Goal: Ask a question: Seek information or help from site administrators or community

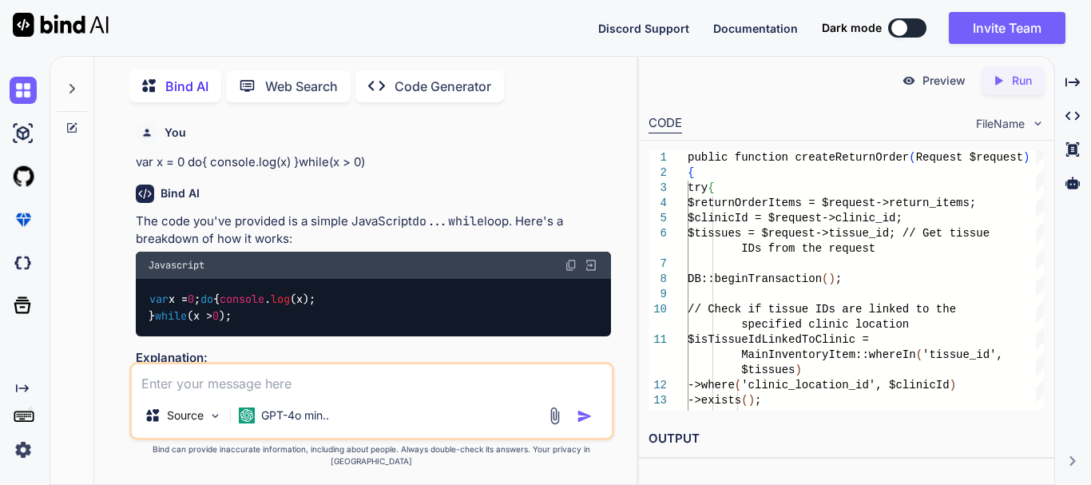
scroll to position [5388, 0]
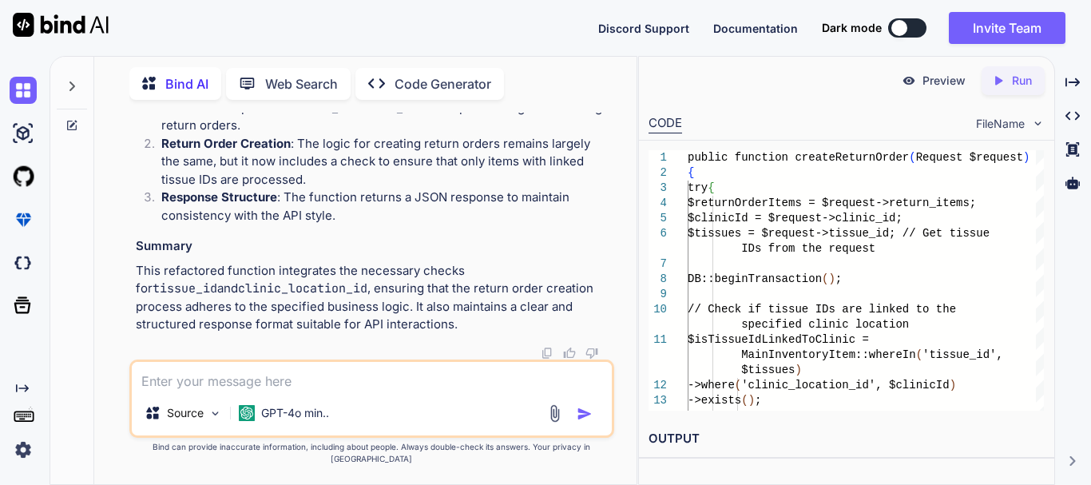
click at [289, 403] on div "Source GPT-4o min.." at bounding box center [371, 398] width 485 height 78
click at [285, 390] on textarea at bounding box center [372, 376] width 480 height 29
paste textarea "$returnOrder = OrderReturn::with(['returnitems', 'clinicLocation.locationCity.s…"
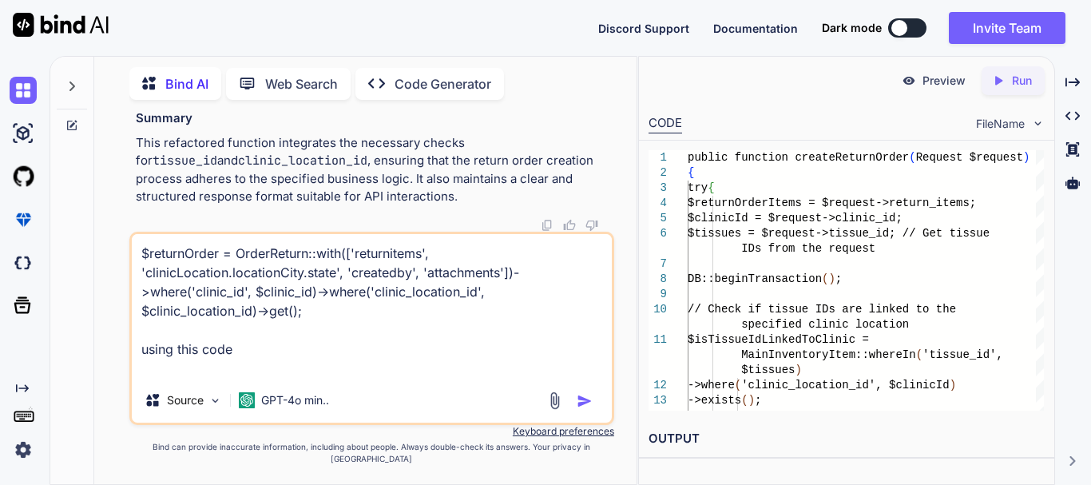
click at [231, 390] on div "$returnOrder = OrderReturn::with(['returnitems', 'clinicLocation.locationCity.s…" at bounding box center [371, 328] width 485 height 193
click at [228, 378] on textarea "$returnOrder = OrderReturn::with(['returnitems', 'clinicLocation.locationCity.s…" at bounding box center [372, 306] width 480 height 144
click at [264, 370] on textarea "$returnOrder = OrderReturn::with(['returnitems', 'clinicLocation.locationCity.s…" at bounding box center [372, 306] width 480 height 144
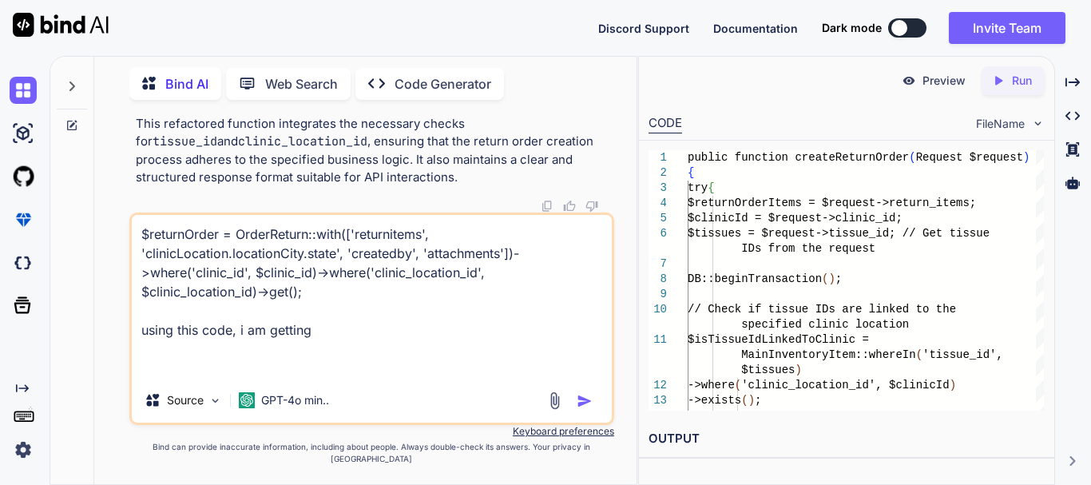
paste textarea "{ "success": true, "message": "Data Found", "status": 200, "data": [ { "id": 1,…"
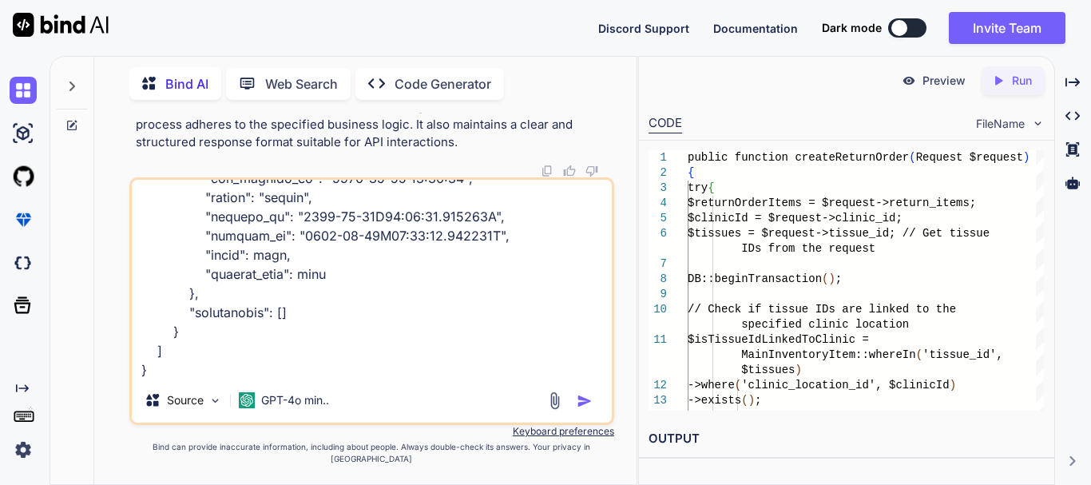
scroll to position [1784, 0]
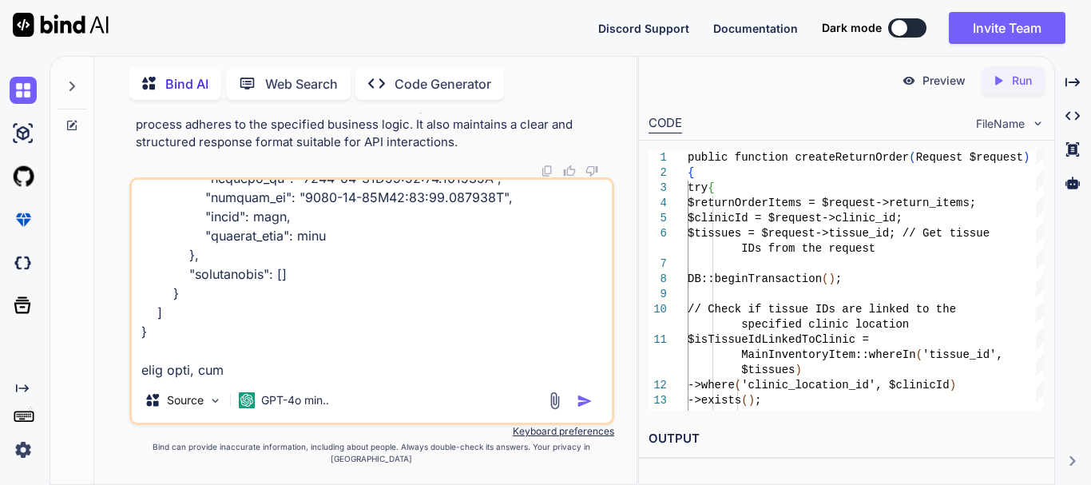
click at [278, 378] on textarea at bounding box center [372, 279] width 480 height 198
click at [440, 378] on textarea at bounding box center [372, 279] width 480 height 198
paste textarea "order_item_id product_id product_variation_id main_inventory_item_id"
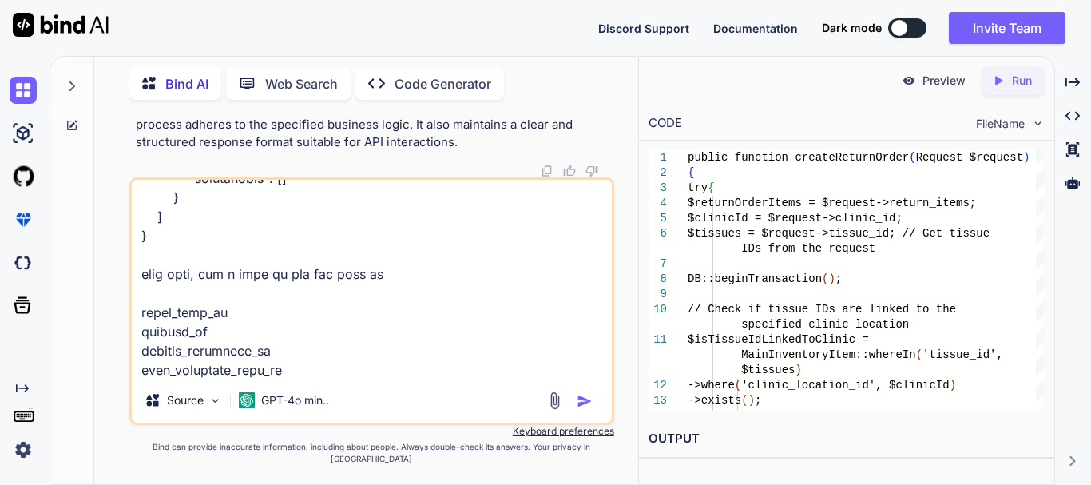
scroll to position [1899, 0]
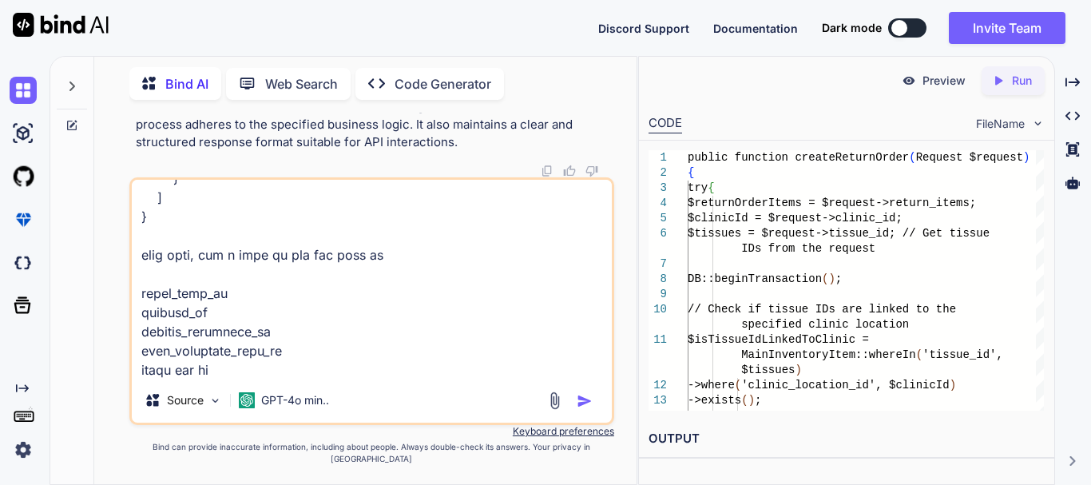
click at [296, 378] on textarea at bounding box center [372, 279] width 480 height 198
paste textarea "returnitems"
click at [315, 378] on textarea at bounding box center [372, 279] width 480 height 198
type textarea "$returnOrder = OrderReturn::with(['returnitems', 'clinicLocation.locationCity.s…"
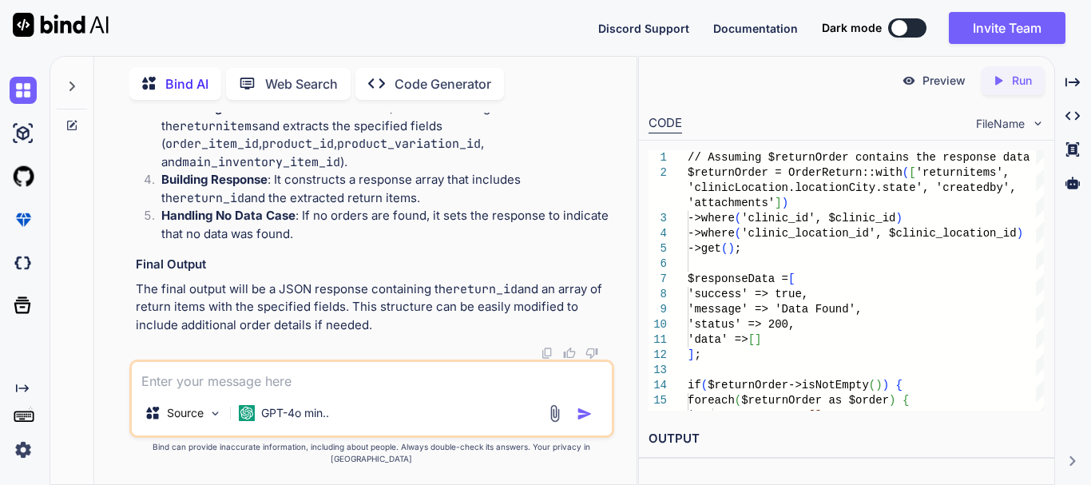
scroll to position [6672, 0]
drag, startPoint x: 496, startPoint y: 192, endPoint x: 504, endPoint y: 190, distance: 8.1
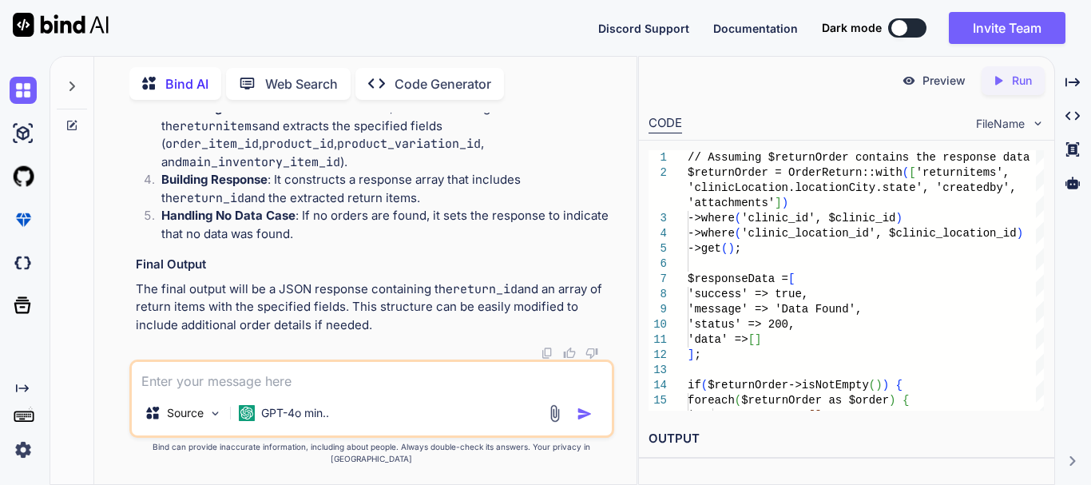
drag, startPoint x: 208, startPoint y: 291, endPoint x: 236, endPoint y: 308, distance: 32.6
click at [273, 390] on textarea at bounding box center [372, 376] width 480 height 29
click at [403, 390] on textarea "no no no, we need to create the tr" at bounding box center [372, 376] width 480 height 29
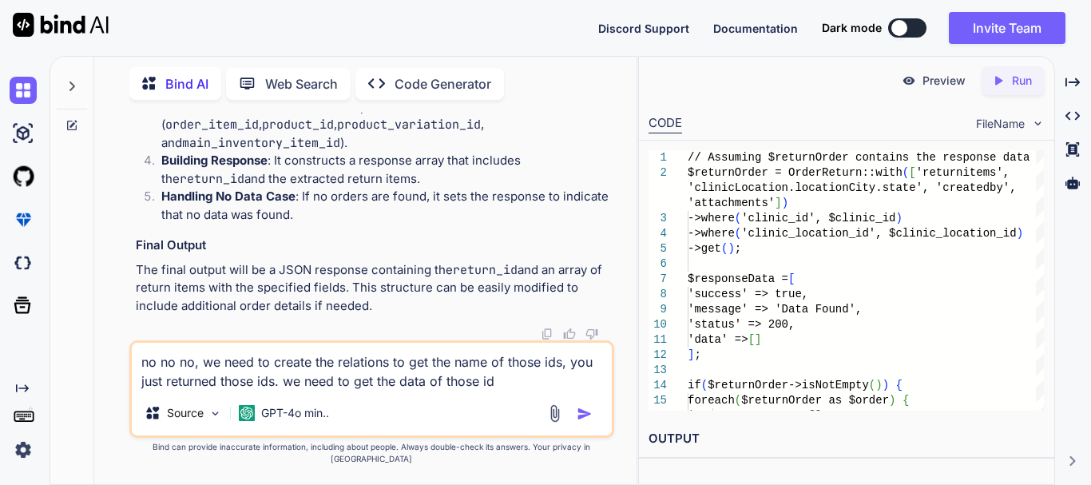
type textarea "no no no, we need to create the relations to get the name of those ids, you jus…"
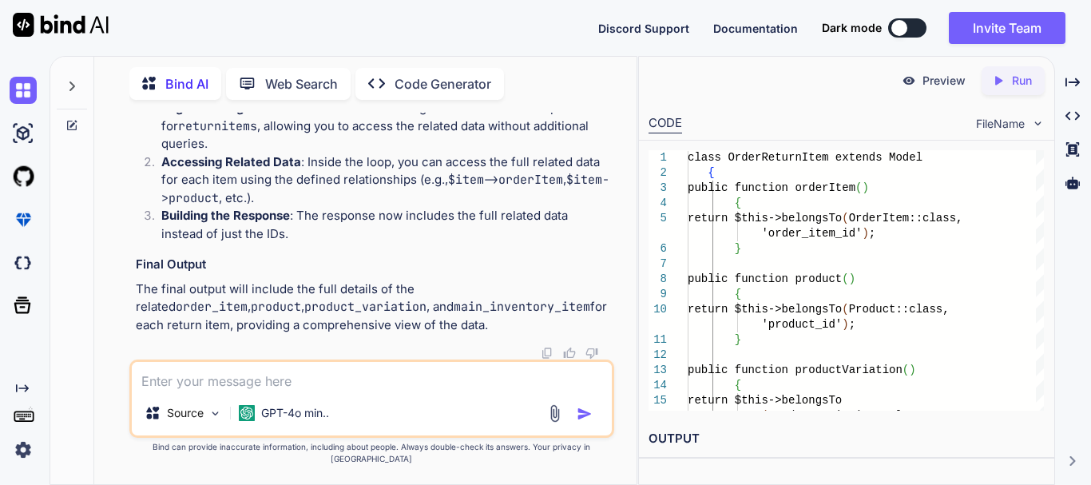
scroll to position [8323, 0]
drag, startPoint x: 312, startPoint y: 206, endPoint x: 423, endPoint y: 194, distance: 111.6
drag, startPoint x: 423, startPoint y: 205, endPoint x: 239, endPoint y: 214, distance: 184.7
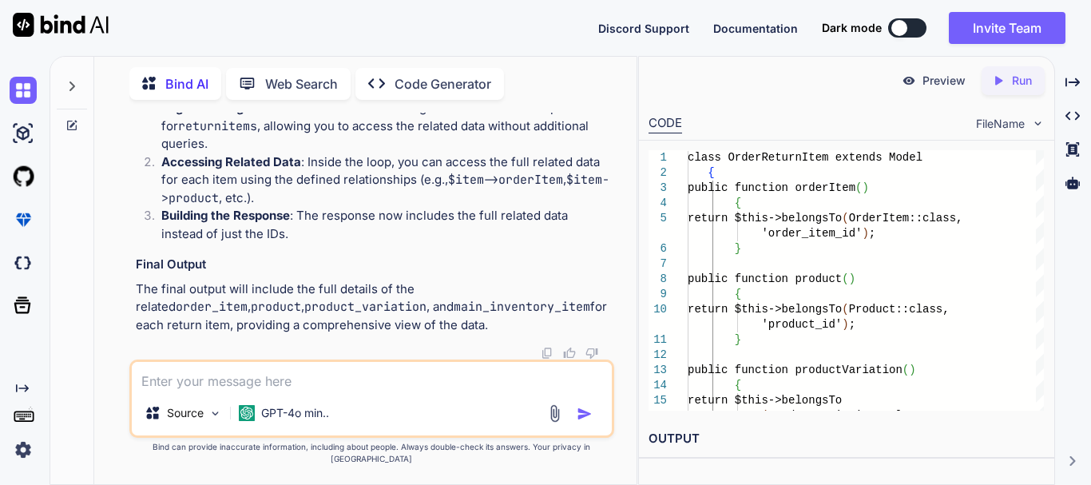
drag, startPoint x: 220, startPoint y: 172, endPoint x: 264, endPoint y: 169, distance: 43.2
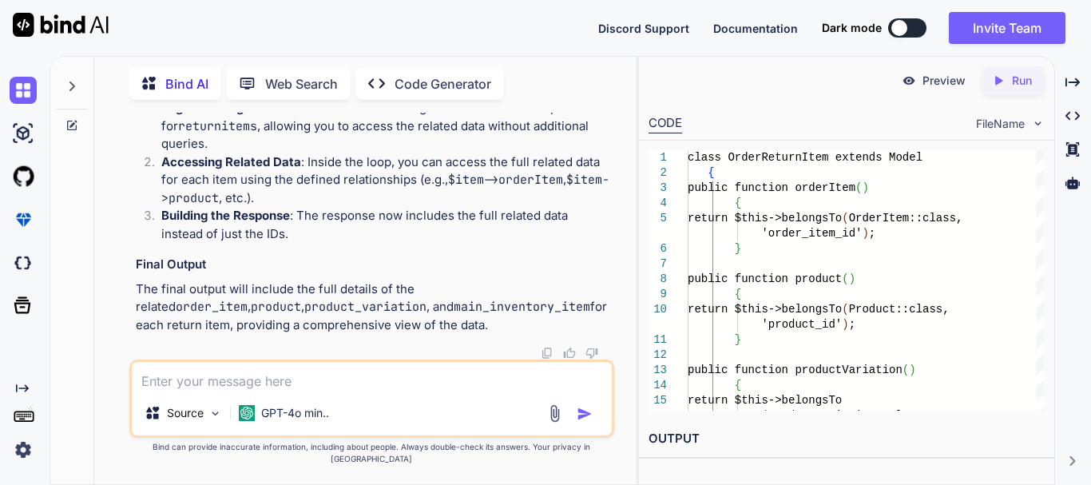
scroll to position [7874, 0]
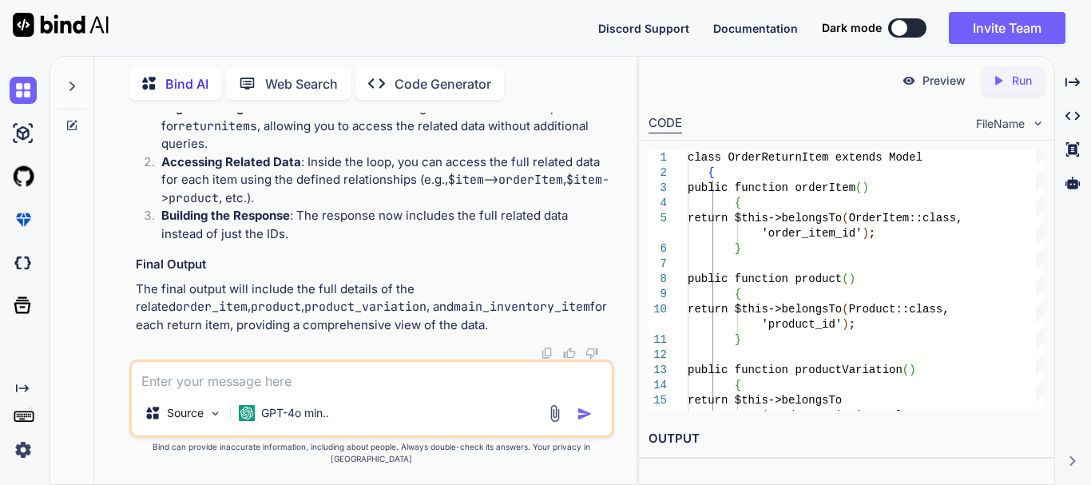
copy span "OrderReturnItem"
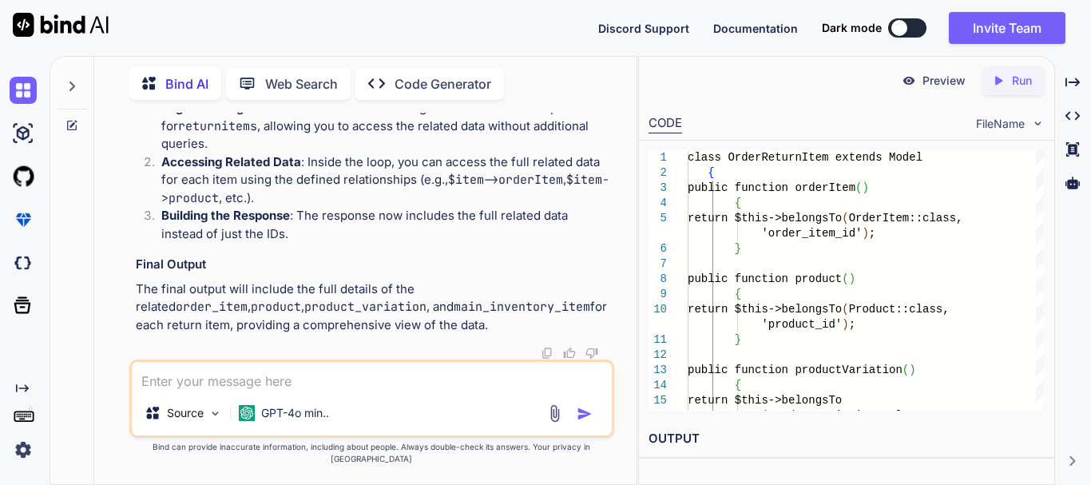
scroll to position [8832, 0]
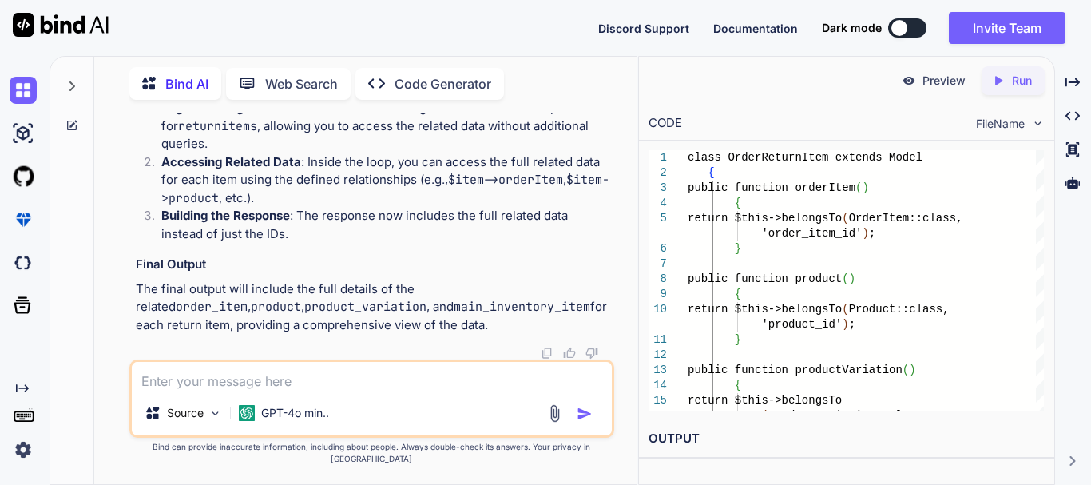
drag, startPoint x: 323, startPoint y: 201, endPoint x: 358, endPoint y: 198, distance: 34.5
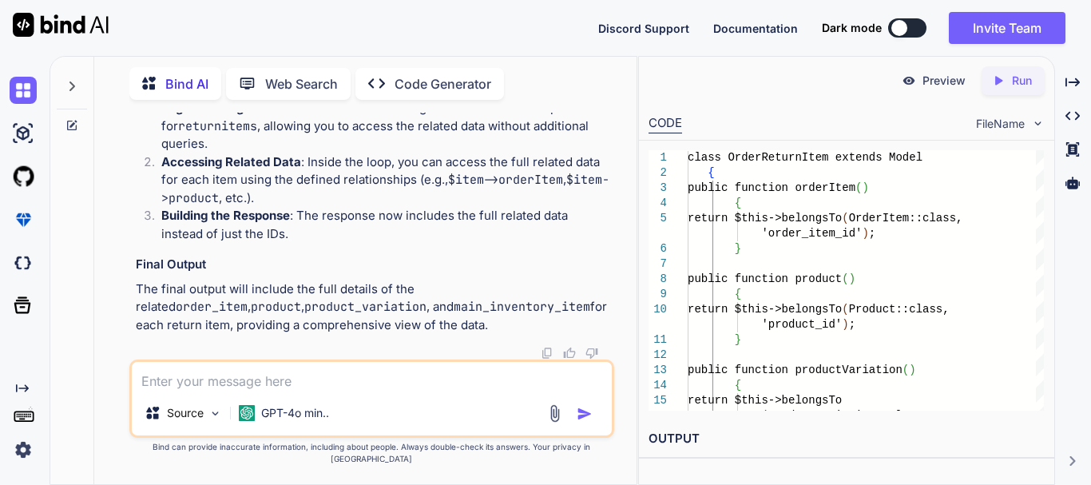
copy span "orderItem"
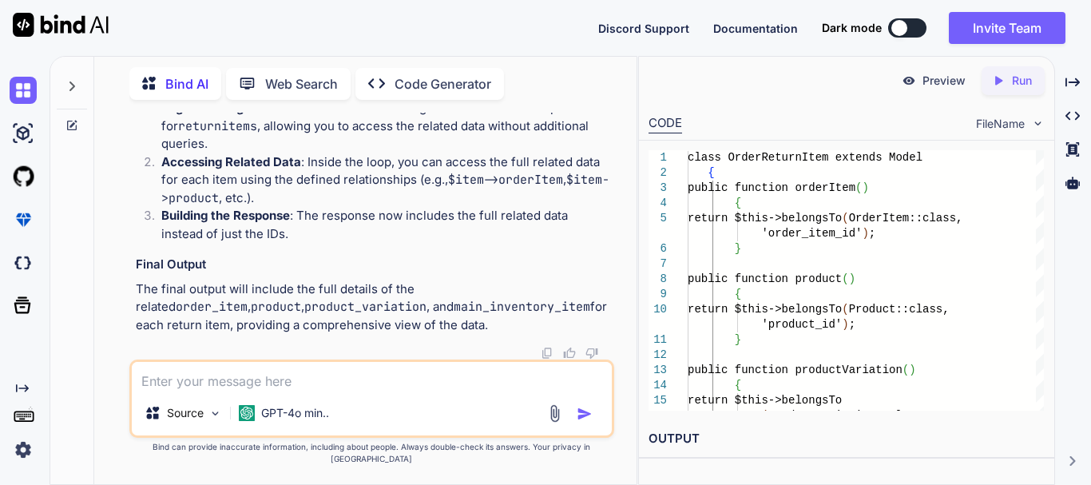
copy span "product"
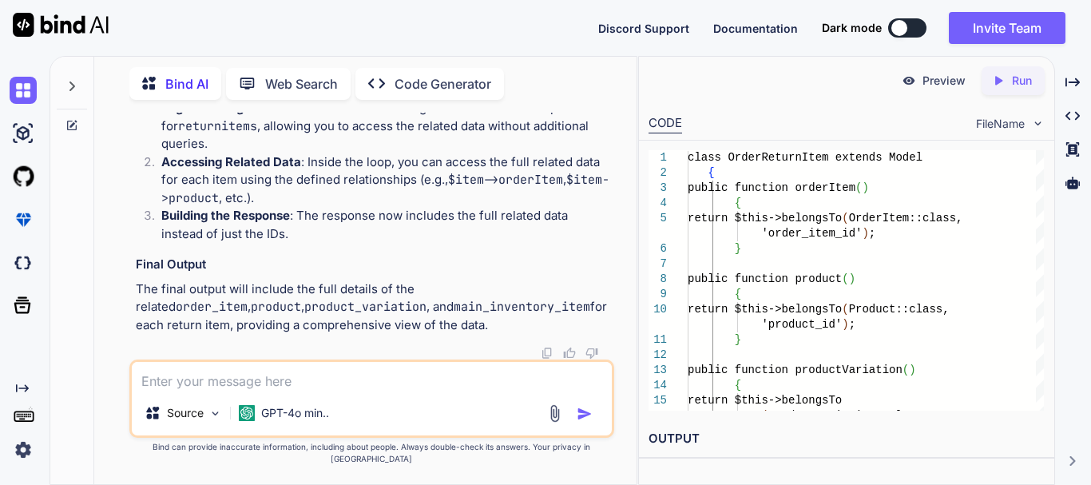
copy span "productVariation"
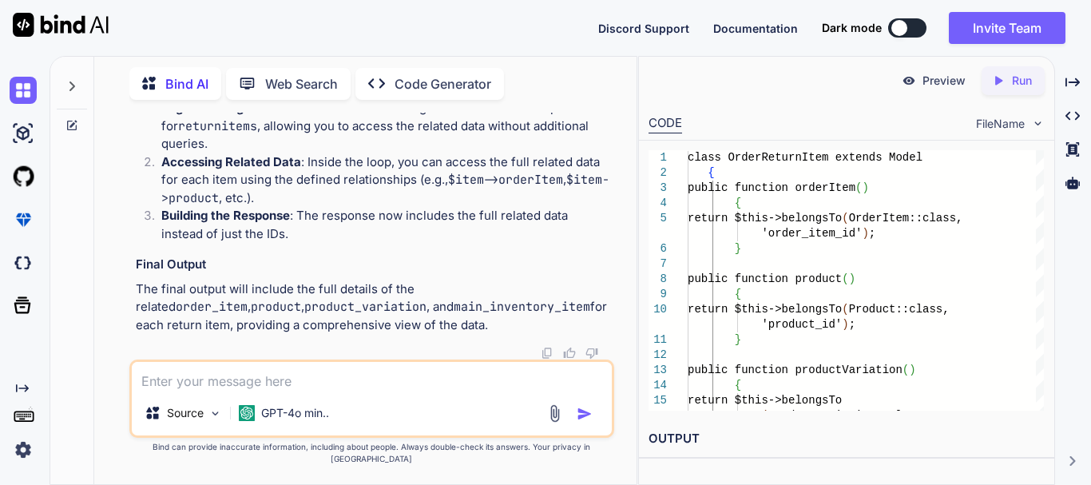
drag, startPoint x: 422, startPoint y: 237, endPoint x: 482, endPoint y: 237, distance: 60.7
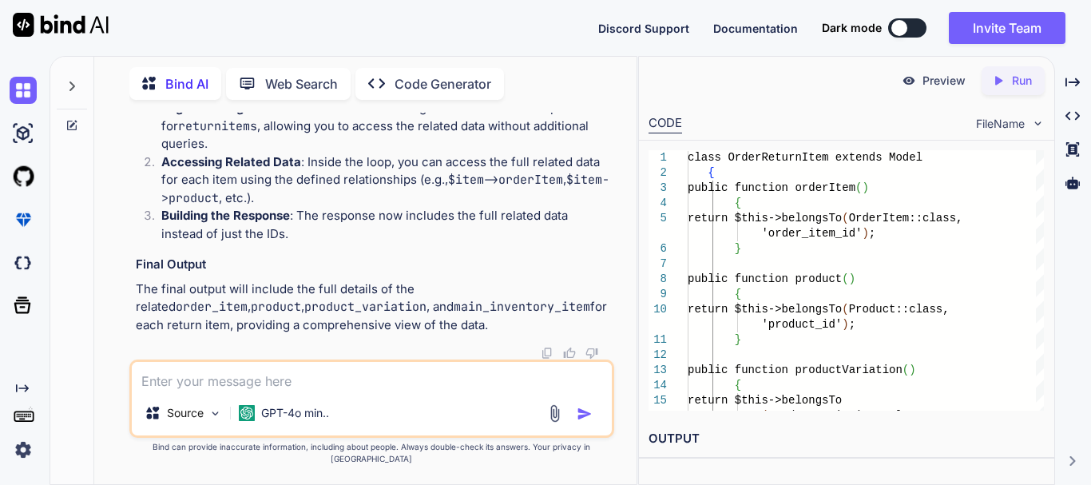
drag, startPoint x: 337, startPoint y: 250, endPoint x: 393, endPoint y: 256, distance: 56.3
copy span "mainInventoryItem"
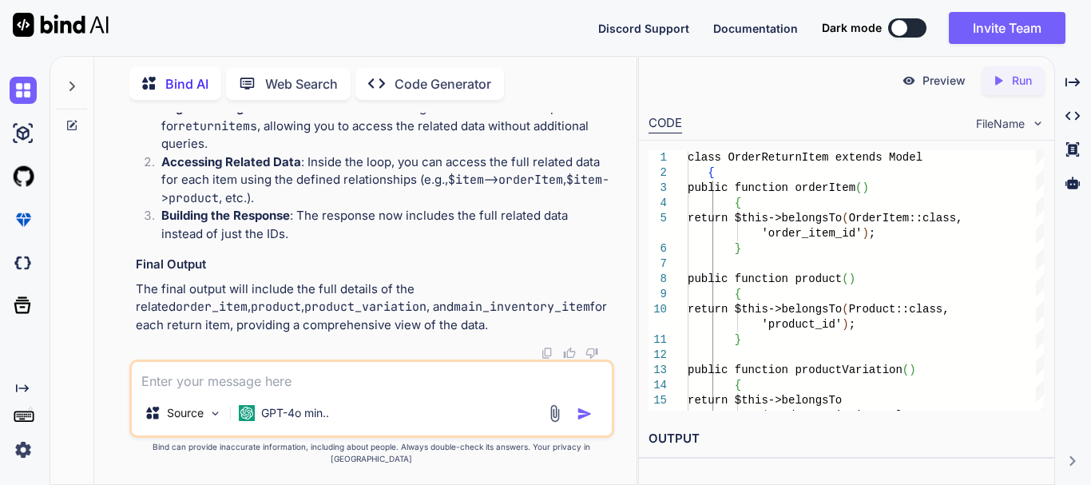
click at [331, 390] on textarea at bounding box center [372, 376] width 480 height 29
click at [210, 390] on textarea "now i" at bounding box center [372, 376] width 480 height 29
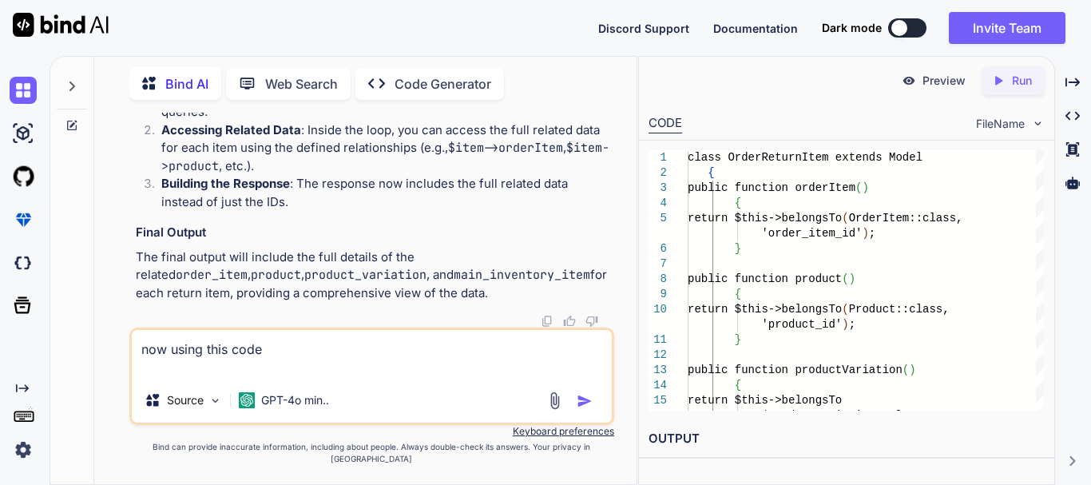
paste textarea "$returnOrder = OrderReturn::with(['returnitems', 'returnitems.productVariation.…"
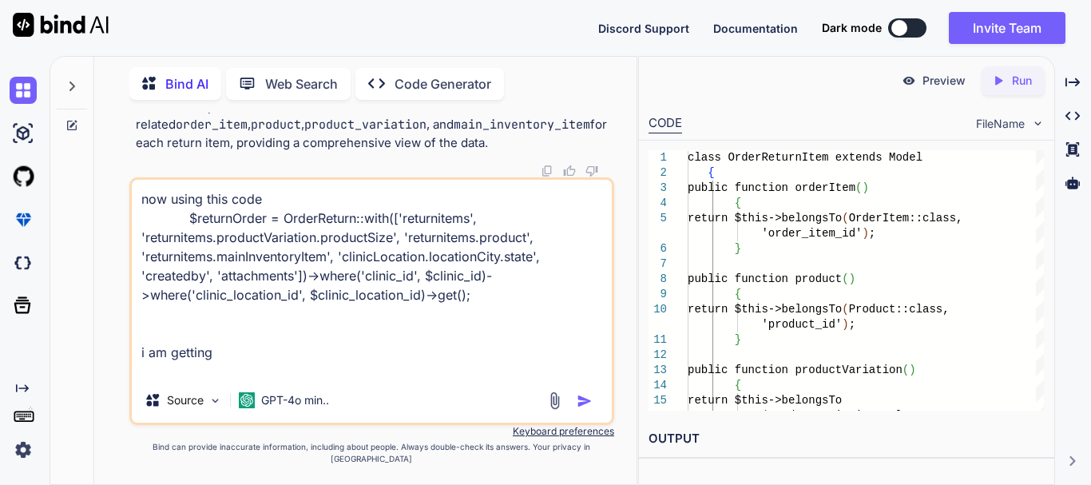
click at [220, 378] on textarea "now using this code $returnOrder = OrderReturn::with(['returnitems', 'returnite…" at bounding box center [372, 279] width 480 height 198
paste textarea "{ "success": true, "message": "Data Found", "status": 200, "data": [ { "id": 1,…"
type textarea "now using this code $returnOrder = OrderReturn::with(['returnitems', 'returnite…"
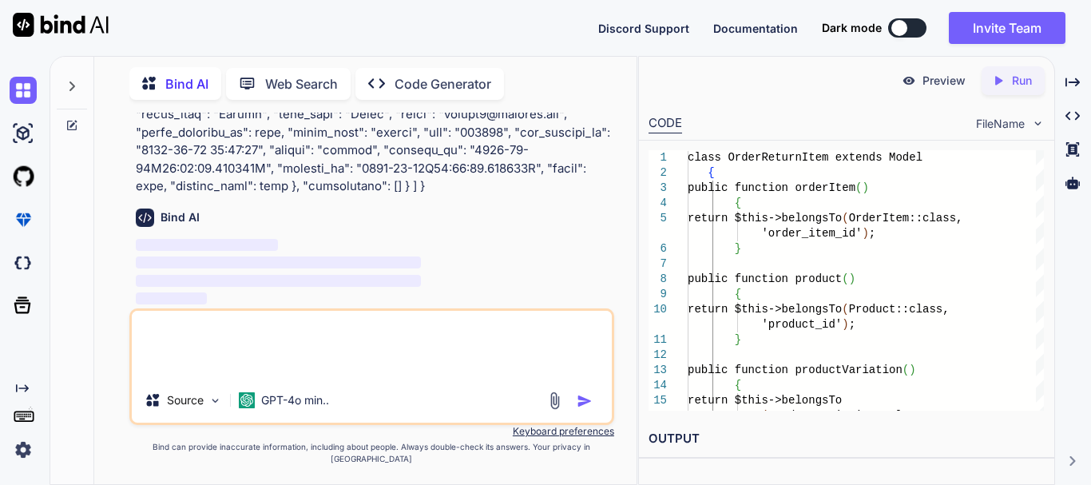
scroll to position [10980, 0]
drag, startPoint x: 379, startPoint y: 330, endPoint x: 371, endPoint y: 339, distance: 11.3
click at [377, 330] on textarea at bounding box center [372, 344] width 480 height 67
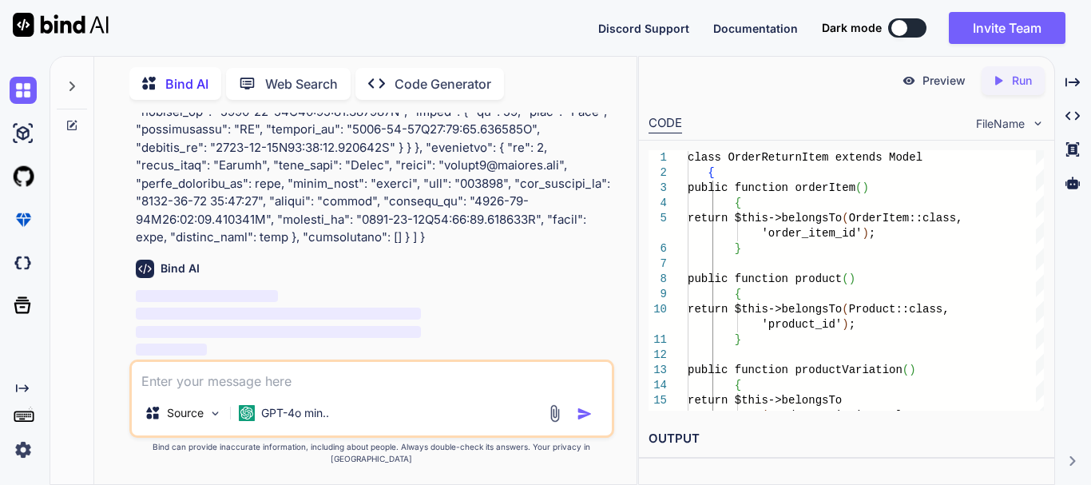
scroll to position [10929, 0]
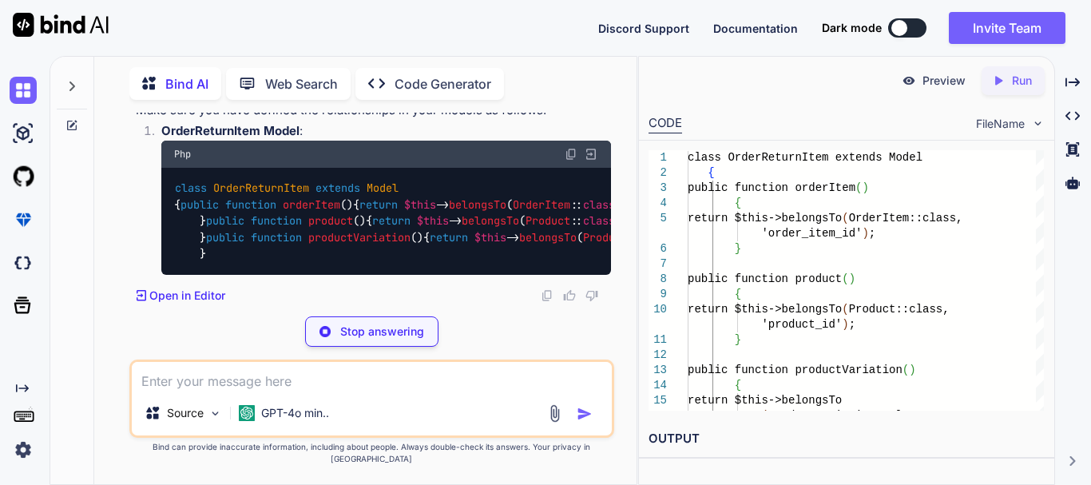
click at [394, 339] on p "Stop answering" at bounding box center [382, 331] width 84 height 16
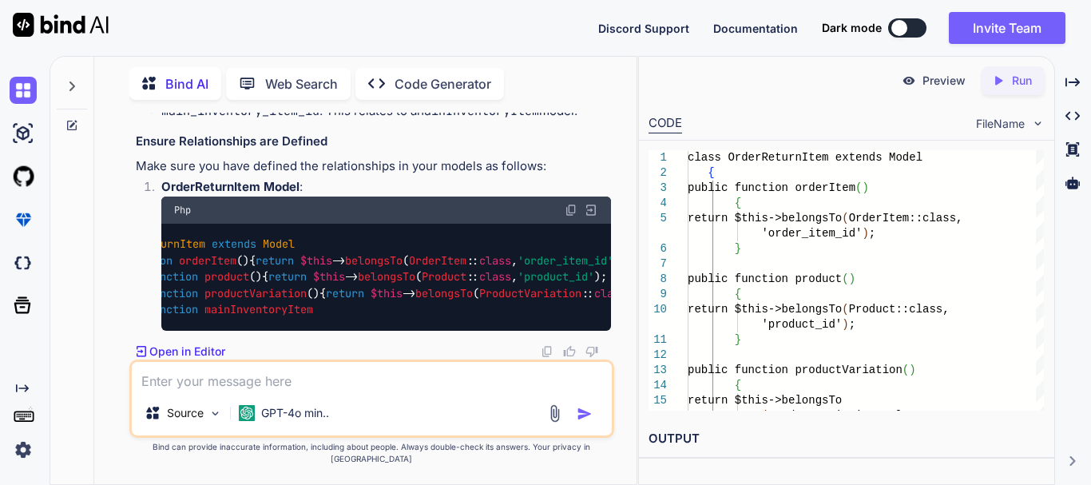
scroll to position [0, 0]
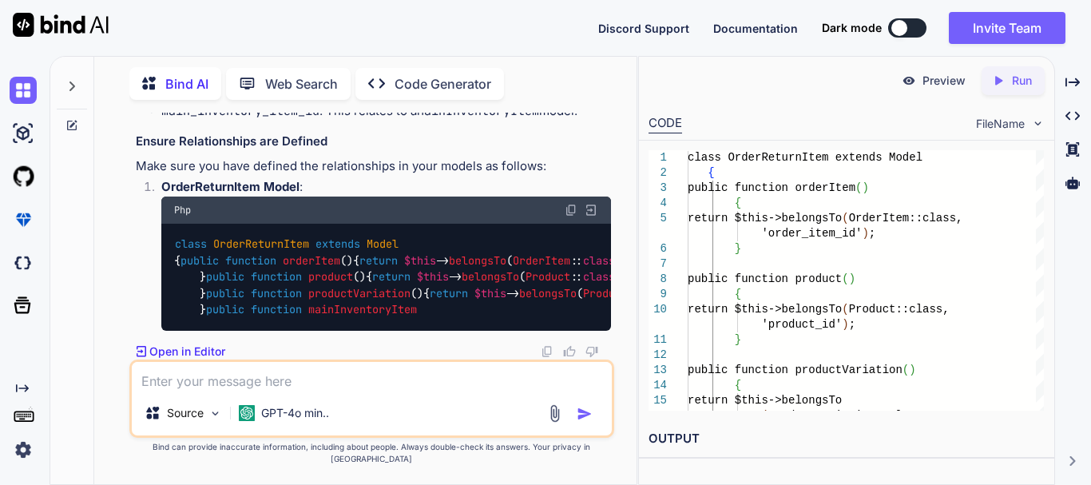
click at [315, 390] on textarea at bounding box center [372, 376] width 480 height 29
click at [295, 384] on textarea at bounding box center [372, 376] width 480 height 29
drag, startPoint x: 241, startPoint y: 289, endPoint x: 216, endPoint y: 223, distance: 71.0
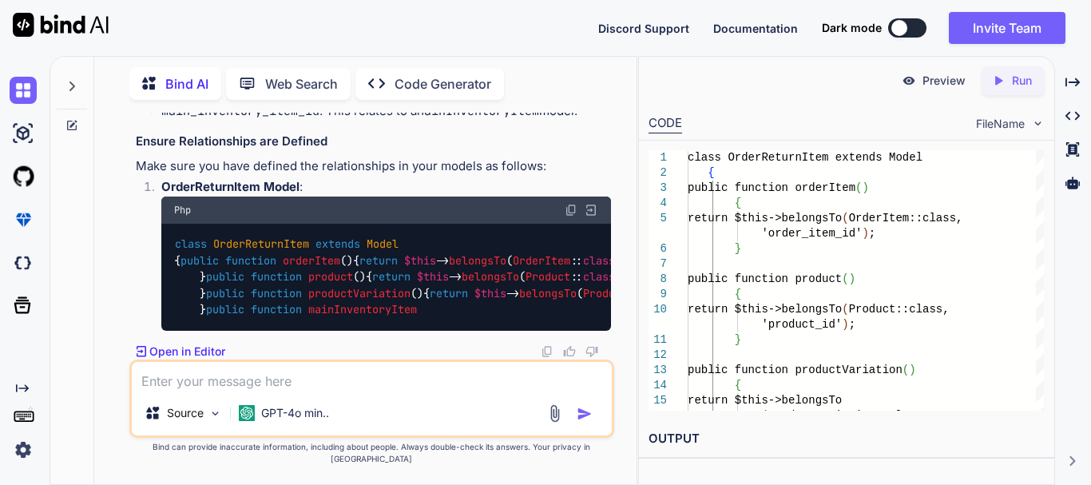
click at [214, 386] on textarea at bounding box center [372, 376] width 480 height 29
click at [265, 390] on textarea at bounding box center [372, 376] width 480 height 29
paste textarea "$returnOrder = OrderReturn::with(['returnitems', 'returnitems.productVariation.…"
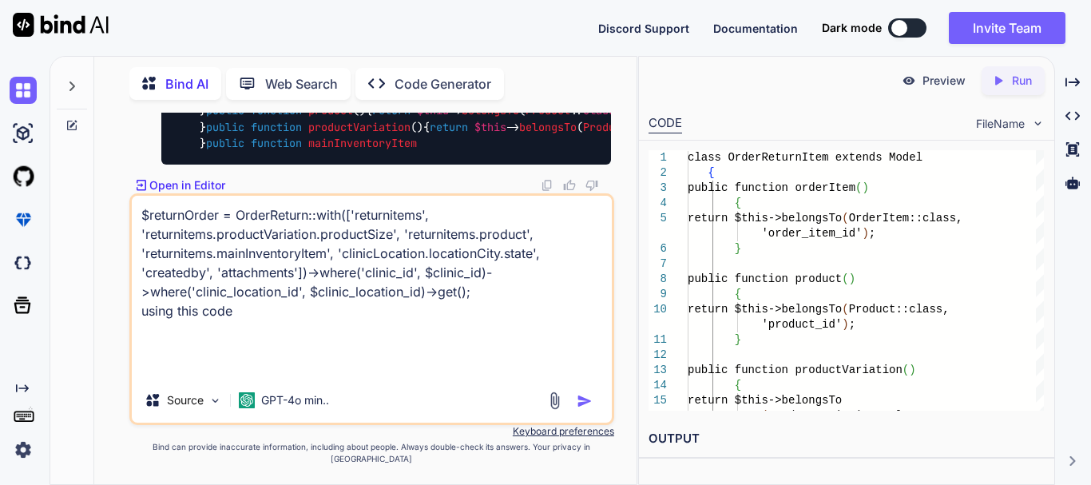
click at [215, 375] on textarea "$returnOrder = OrderReturn::with(['returnitems', 'returnitems.productVariation.…" at bounding box center [372, 287] width 480 height 182
click at [268, 330] on textarea "$returnOrder = OrderReturn::with(['returnitems', 'returnitems.productVariation.…" at bounding box center [372, 287] width 480 height 182
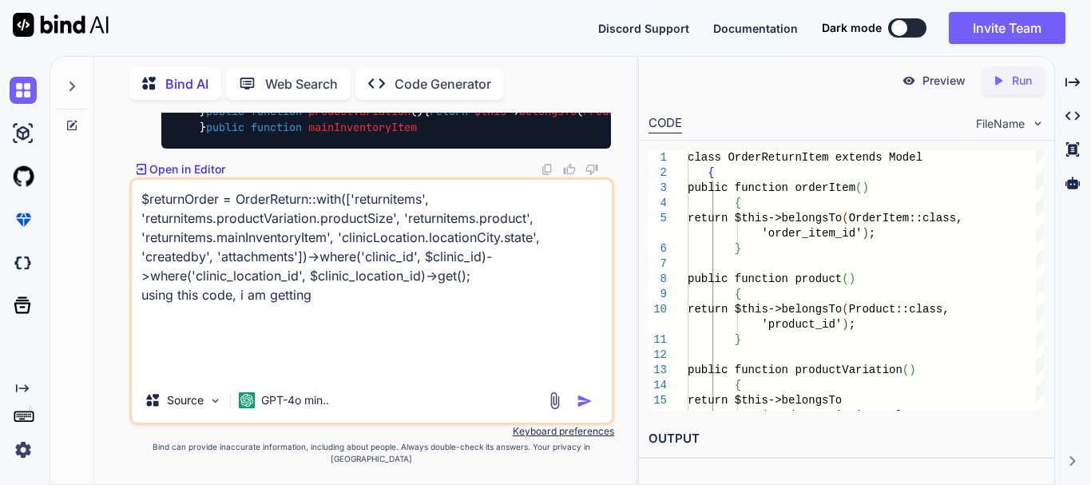
paste textarea "{ "success": true, "message": "Data Found", "status": 200, "data": [ { "id": 1,…"
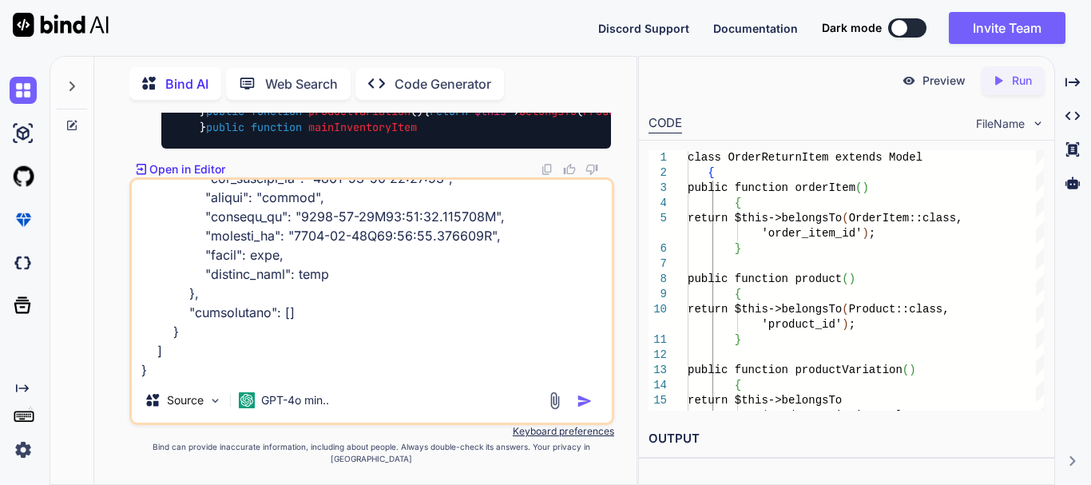
scroll to position [3528, 0]
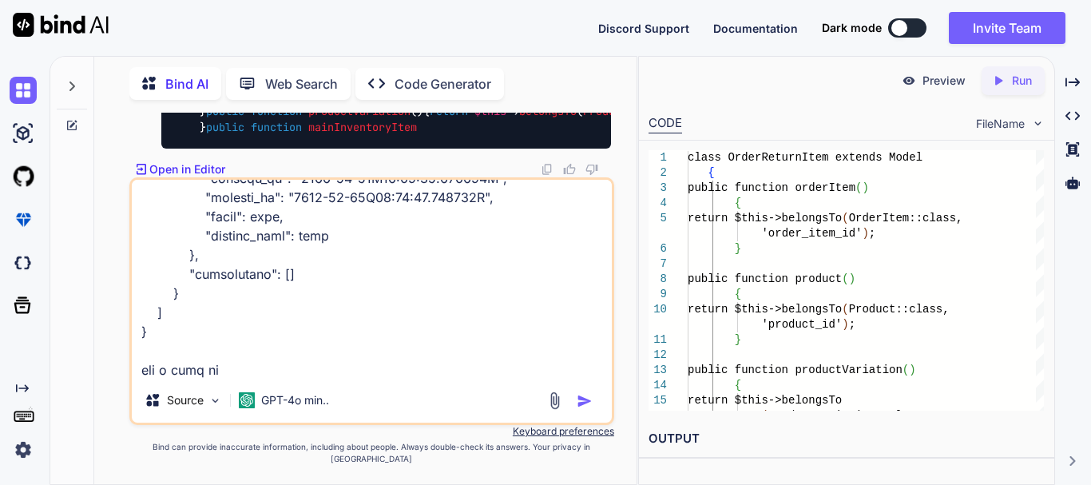
click at [236, 378] on textarea at bounding box center [372, 279] width 480 height 198
paste textarea "return_id "created_by": 2, status sku size name tissue_id"
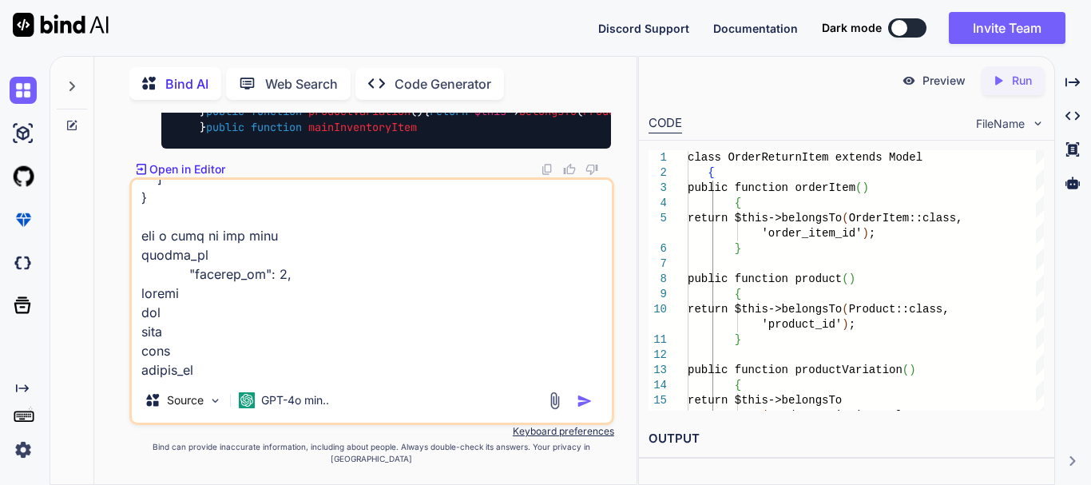
click at [212, 317] on textarea at bounding box center [372, 279] width 480 height 198
click at [183, 287] on textarea at bounding box center [372, 279] width 480 height 198
type textarea "$returnOrder = OrderReturn::with(['returnitems', 'returnitems.productVariation.…"
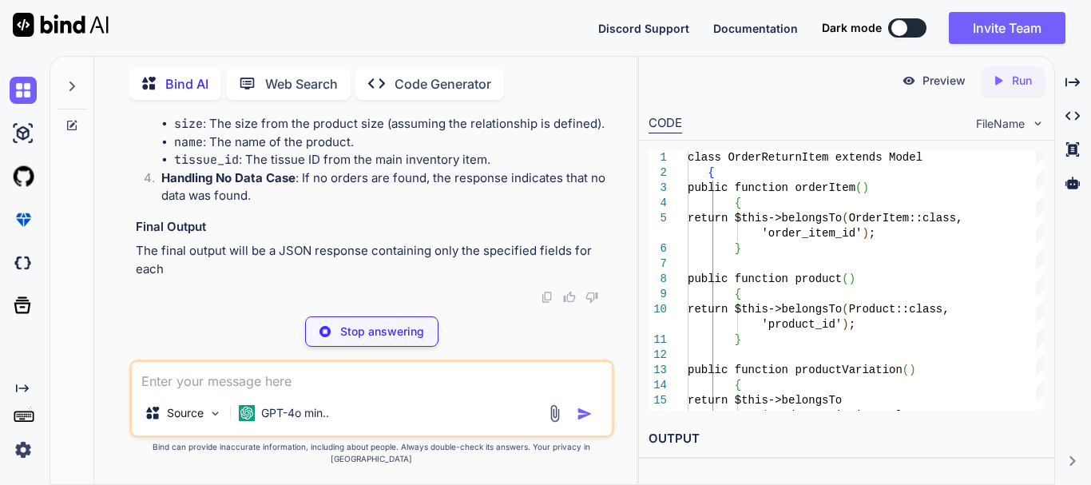
scroll to position [13433, 0]
